Goal: Task Accomplishment & Management: Complete application form

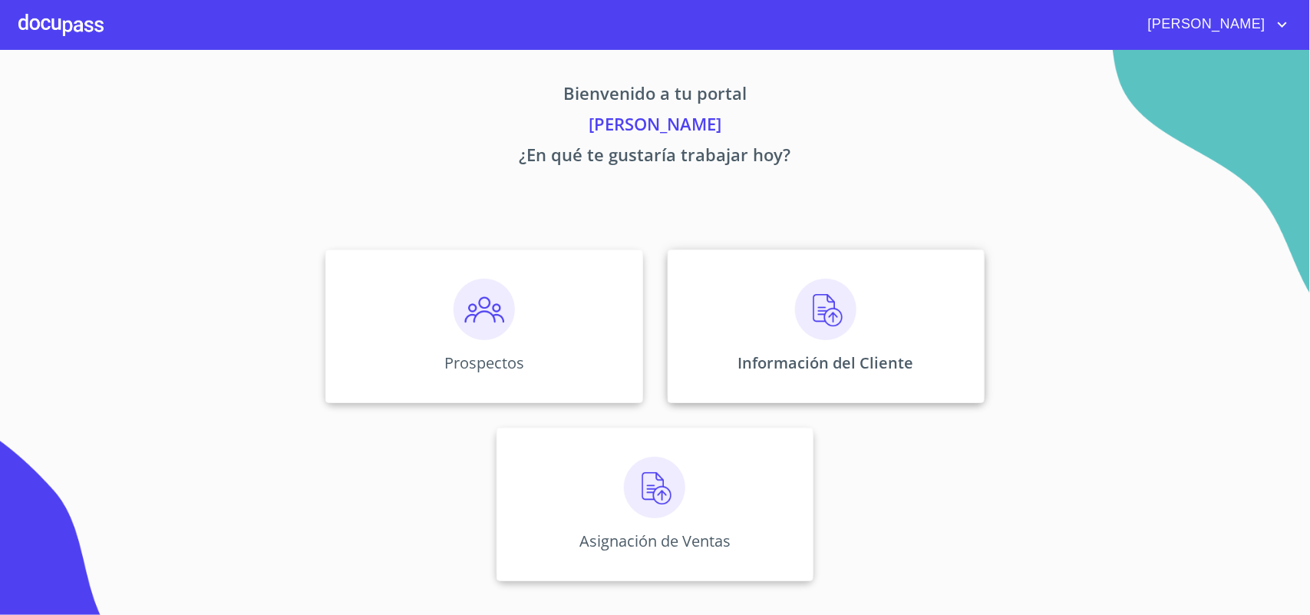
click at [916, 362] on div "Información del Cliente" at bounding box center [826, 326] width 317 height 154
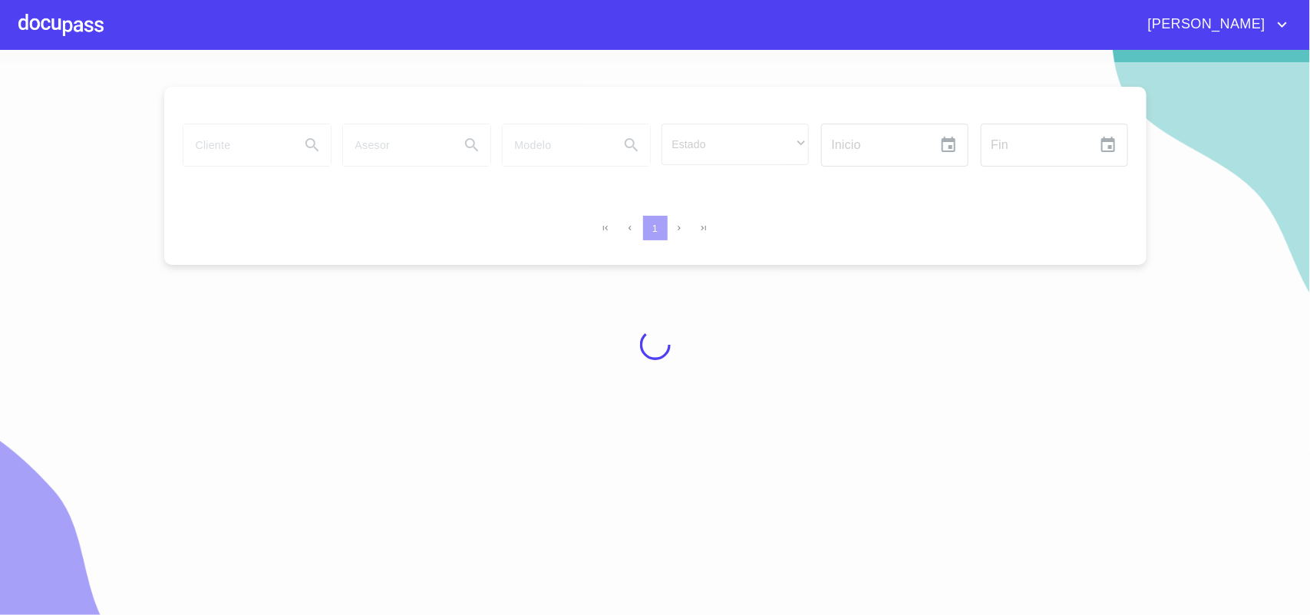
click at [269, 150] on div at bounding box center [655, 344] width 1310 height 565
click at [269, 150] on input "search" at bounding box center [235, 144] width 104 height 41
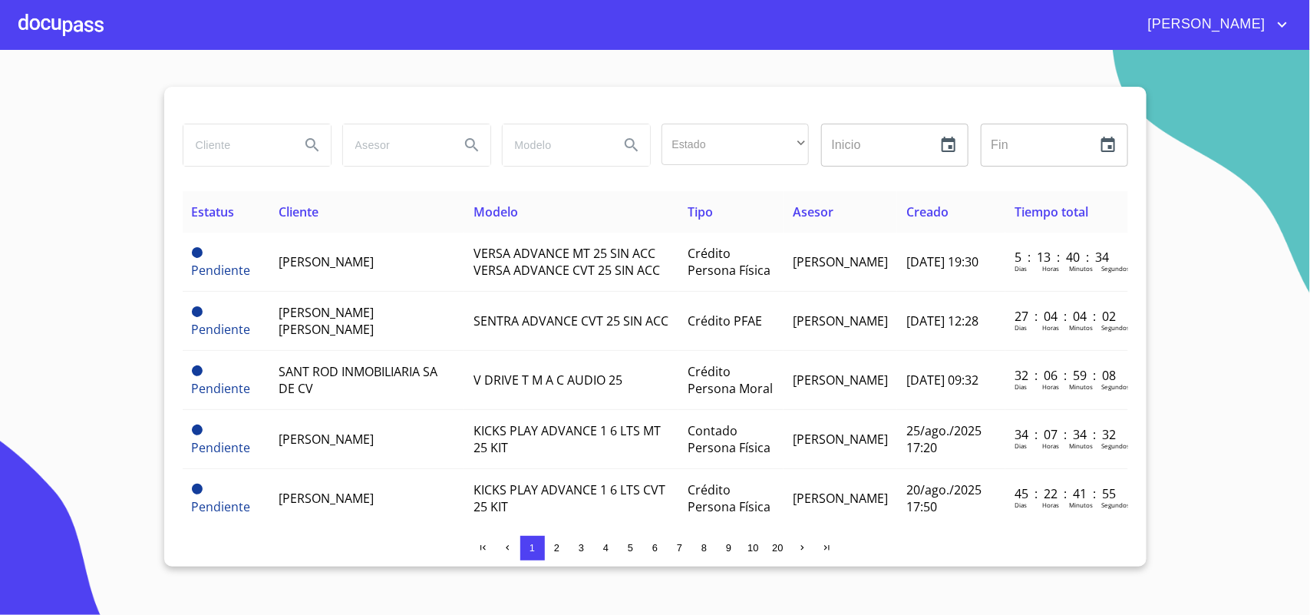
click at [269, 150] on input "search" at bounding box center [235, 144] width 104 height 41
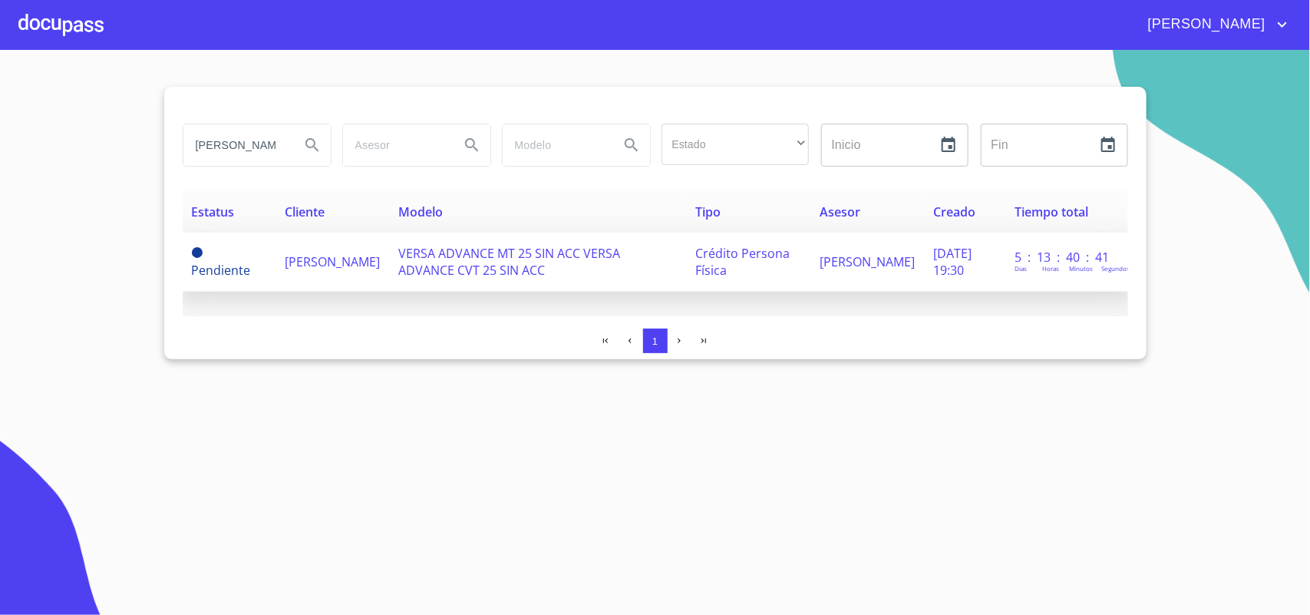
type input "[PERSON_NAME]"
click at [319, 254] on span "[PERSON_NAME]" at bounding box center [332, 261] width 95 height 17
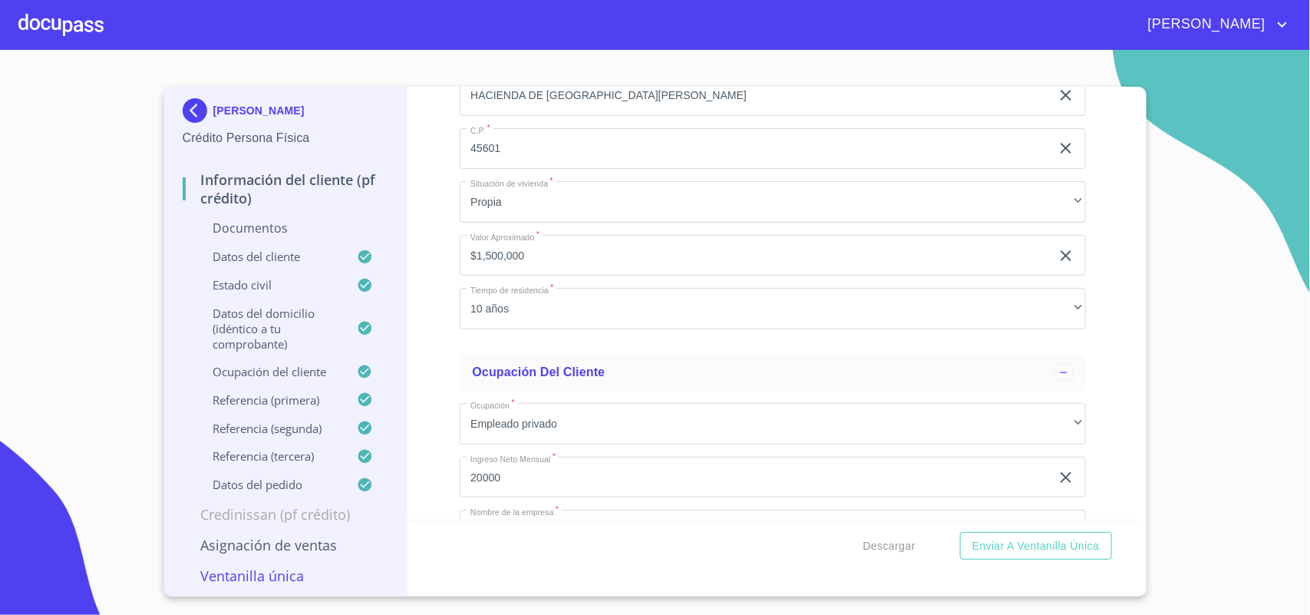
scroll to position [4797, 0]
drag, startPoint x: 596, startPoint y: 404, endPoint x: 428, endPoint y: 404, distance: 168.9
click at [428, 404] on div "Información del cliente (PF crédito) Documentos Documento de identificación   *…" at bounding box center [773, 303] width 731 height 433
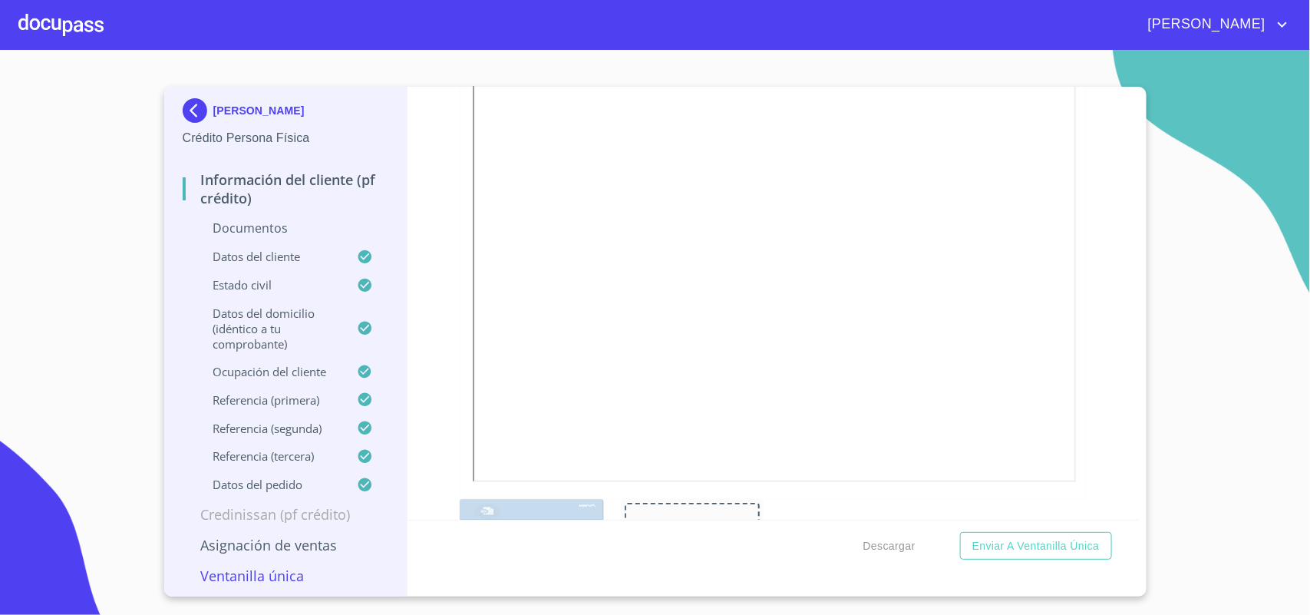
scroll to position [589, 0]
